Goal: Task Accomplishment & Management: Manage account settings

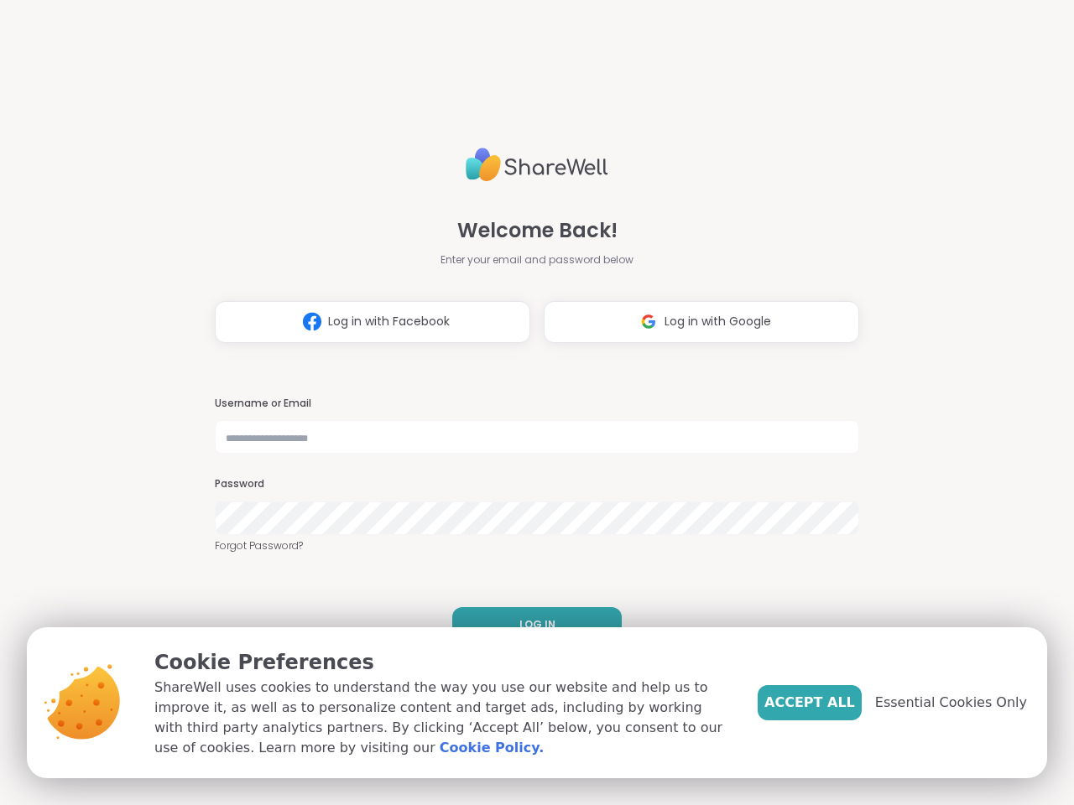
click at [529, 403] on h3 "Username or Email" at bounding box center [537, 404] width 644 height 14
click at [366, 322] on span "Log in with Facebook" at bounding box center [389, 322] width 122 height 18
click at [695, 322] on span "Log in with Google" at bounding box center [717, 322] width 107 height 18
click at [530, 625] on span "LOG IN" at bounding box center [537, 624] width 36 height 15
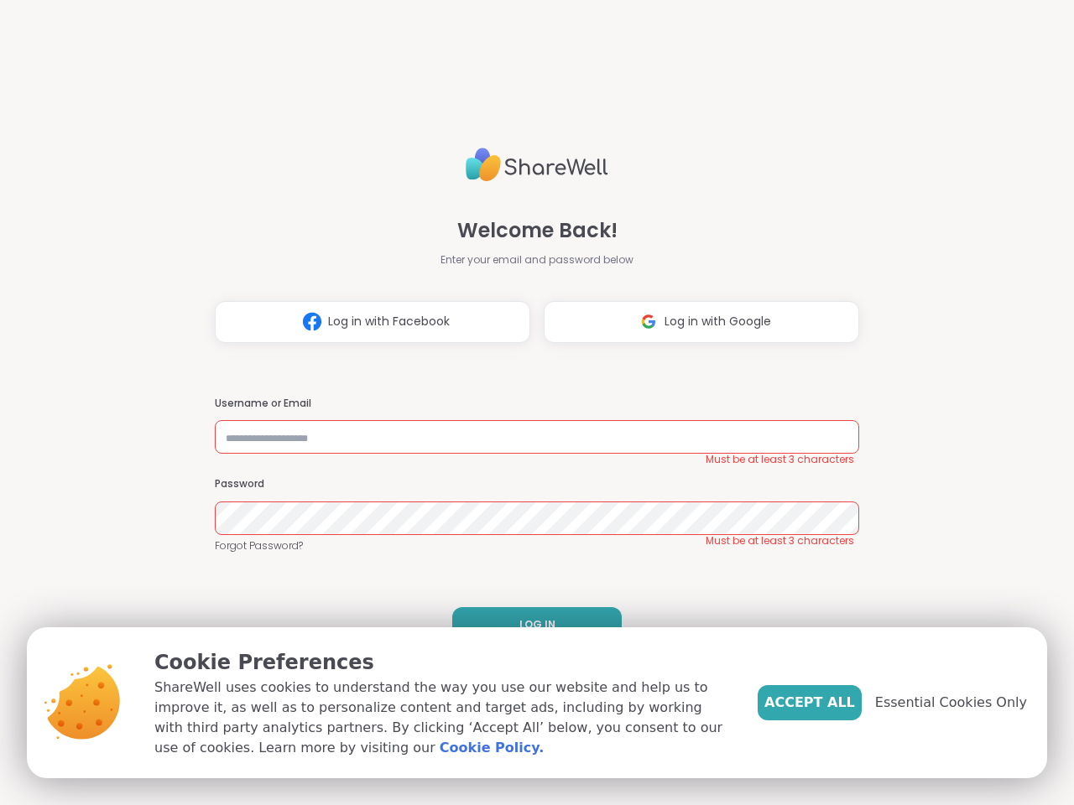
click at [837, 703] on span "Accept All" at bounding box center [809, 703] width 91 height 20
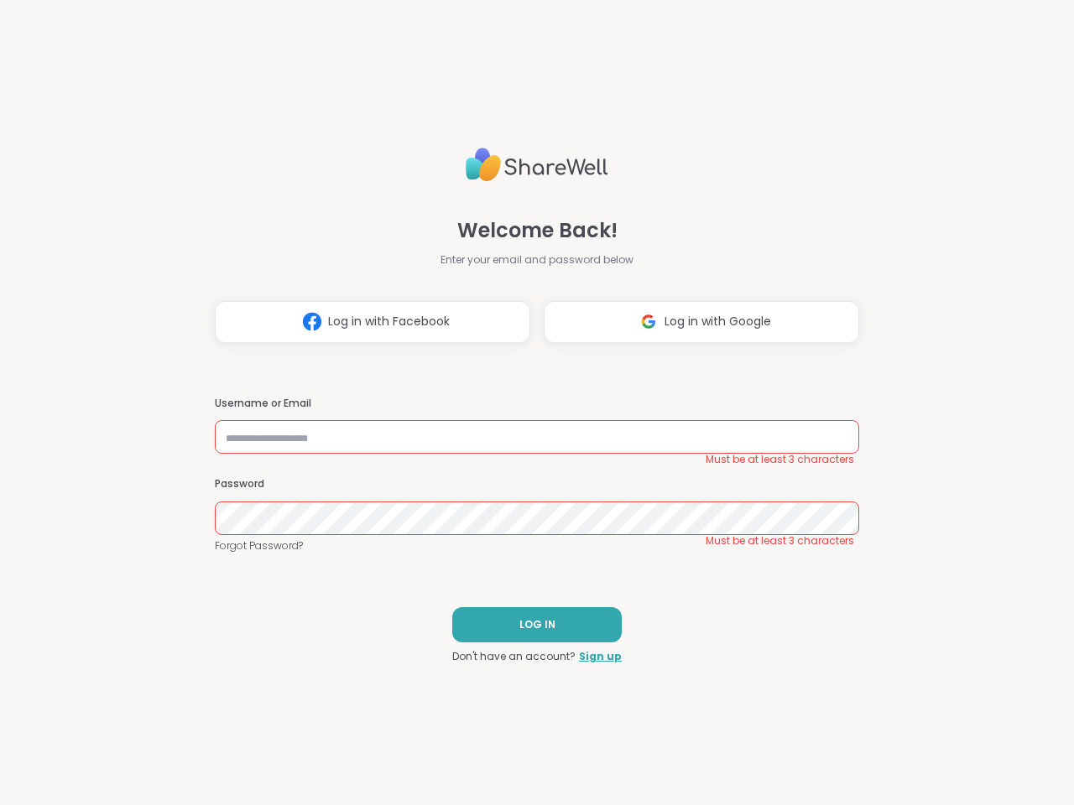
click at [960, 703] on div "Welcome Back! Enter your email and password below Log in with Facebook Log in w…" at bounding box center [537, 402] width 1074 height 805
